Goal: Find contact information: Find contact information

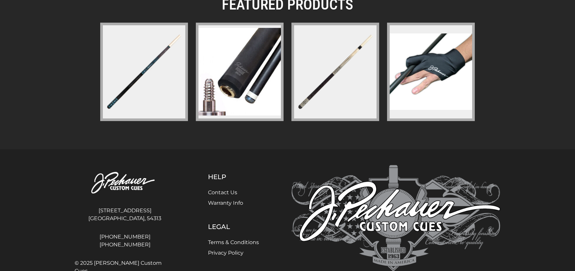
scroll to position [988, 0]
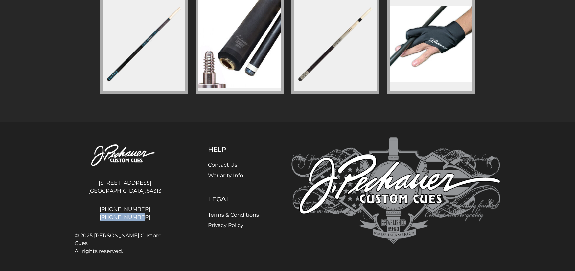
drag, startPoint x: 143, startPoint y: 223, endPoint x: 108, endPoint y: 215, distance: 36.3
click at [108, 215] on div "920-434-7755 800-934-7735" at bounding box center [125, 213] width 100 height 21
copy link "[PHONE_NUMBER]"
click at [219, 163] on link "Contact Us" at bounding box center [222, 165] width 29 height 6
